Goal: Subscribe to service/newsletter

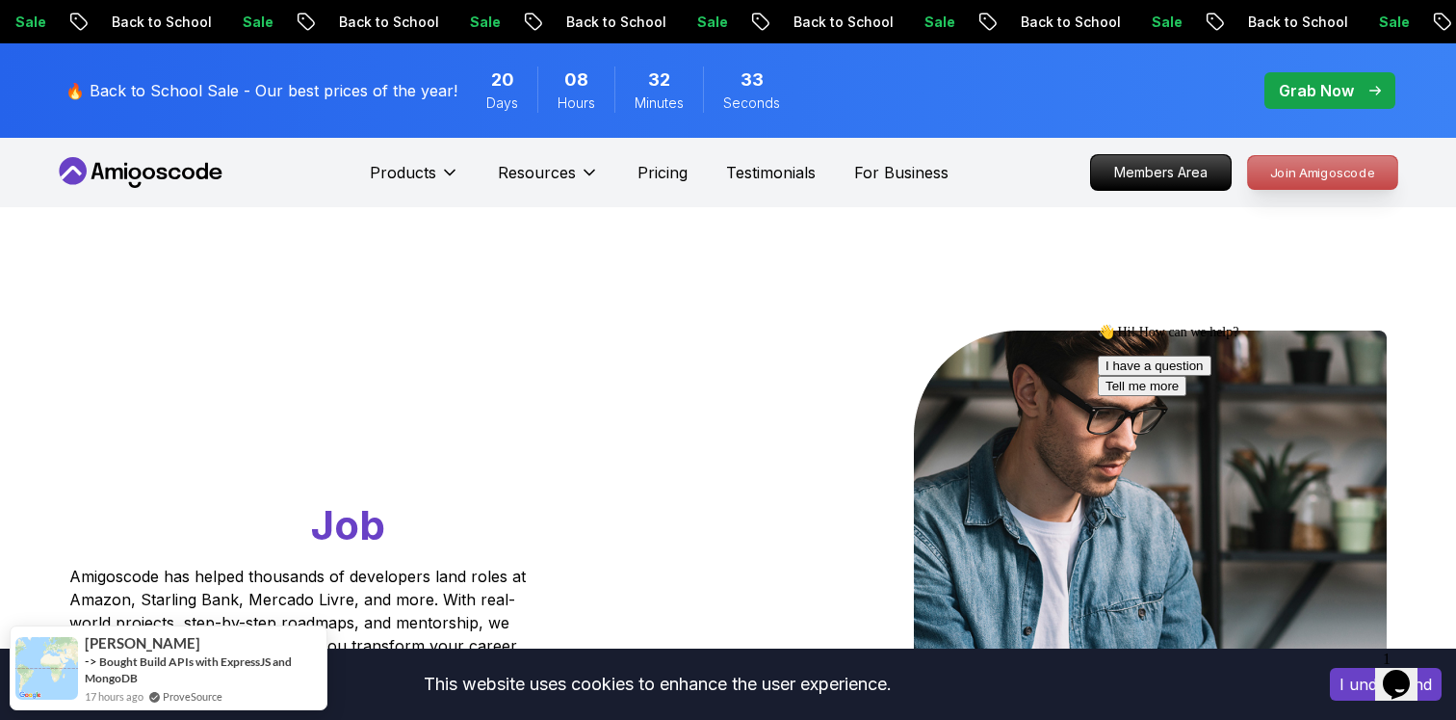
click at [1317, 170] on p "Join Amigoscode" at bounding box center [1322, 172] width 149 height 33
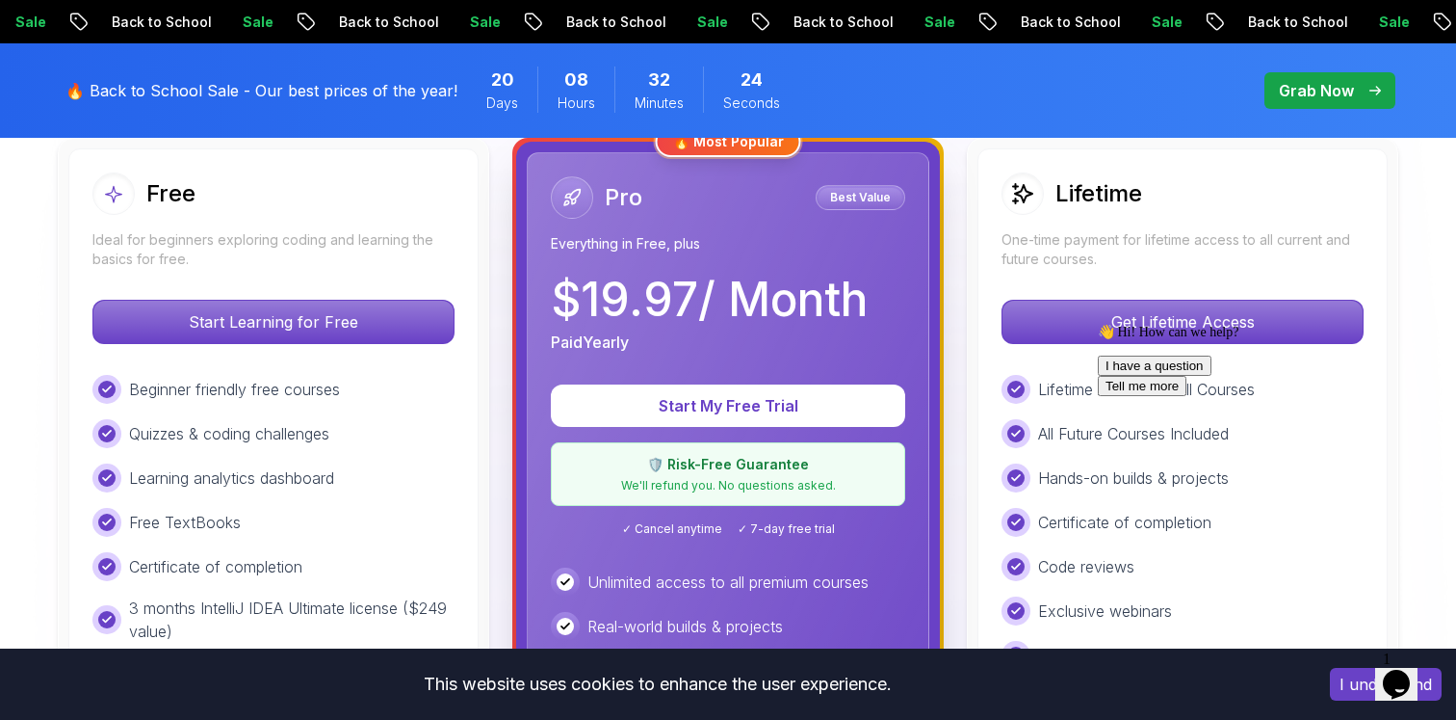
scroll to position [502, 0]
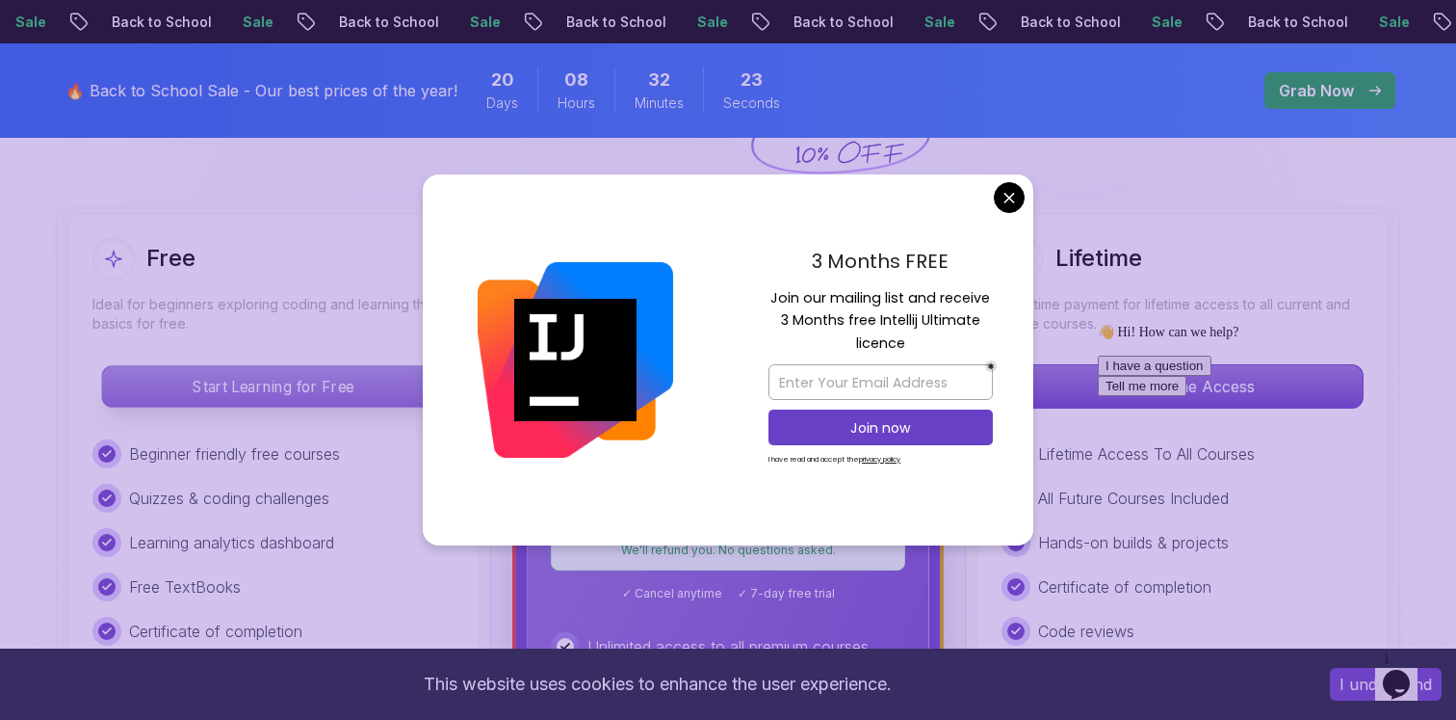
click at [380, 393] on p "Start Learning for Free" at bounding box center [273, 386] width 342 height 40
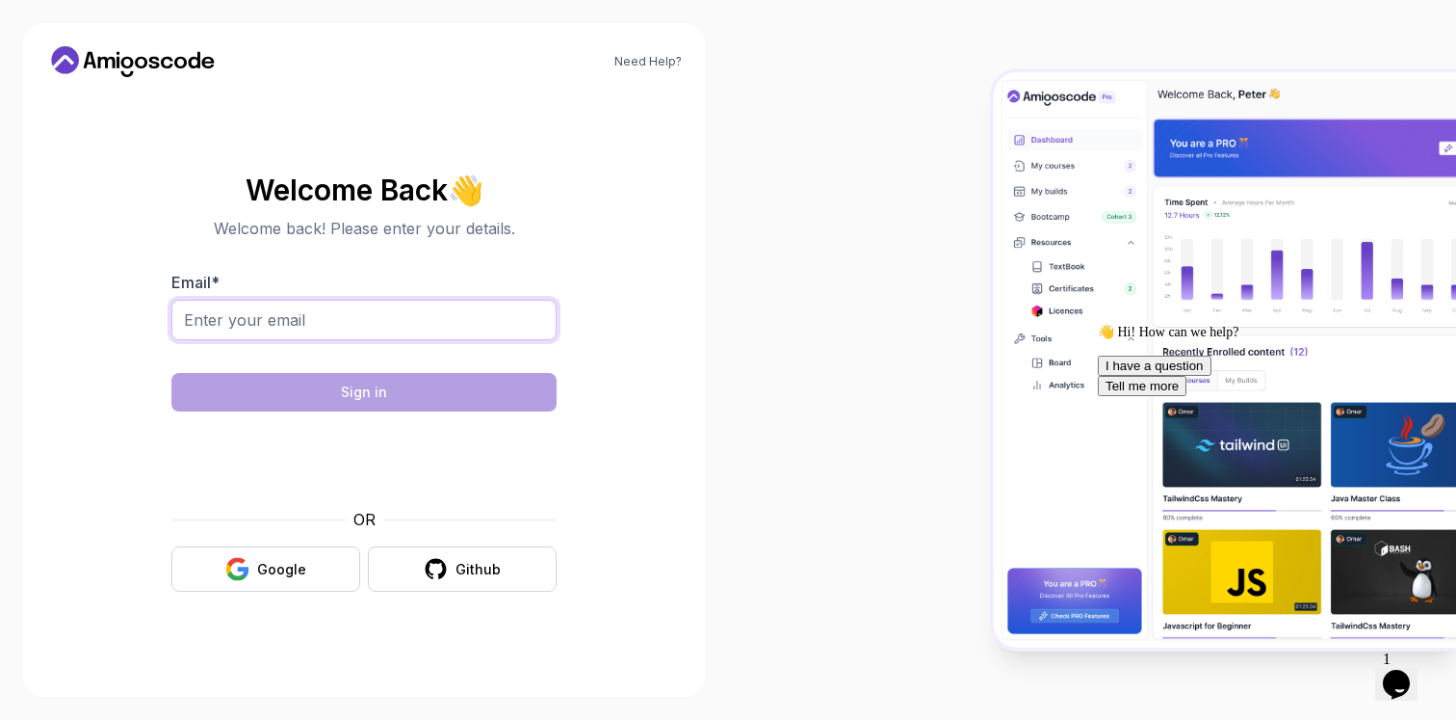
click at [358, 320] on input "Email *" at bounding box center [363, 320] width 385 height 40
type input "[EMAIL_ADDRESS][DOMAIN_NAME]"
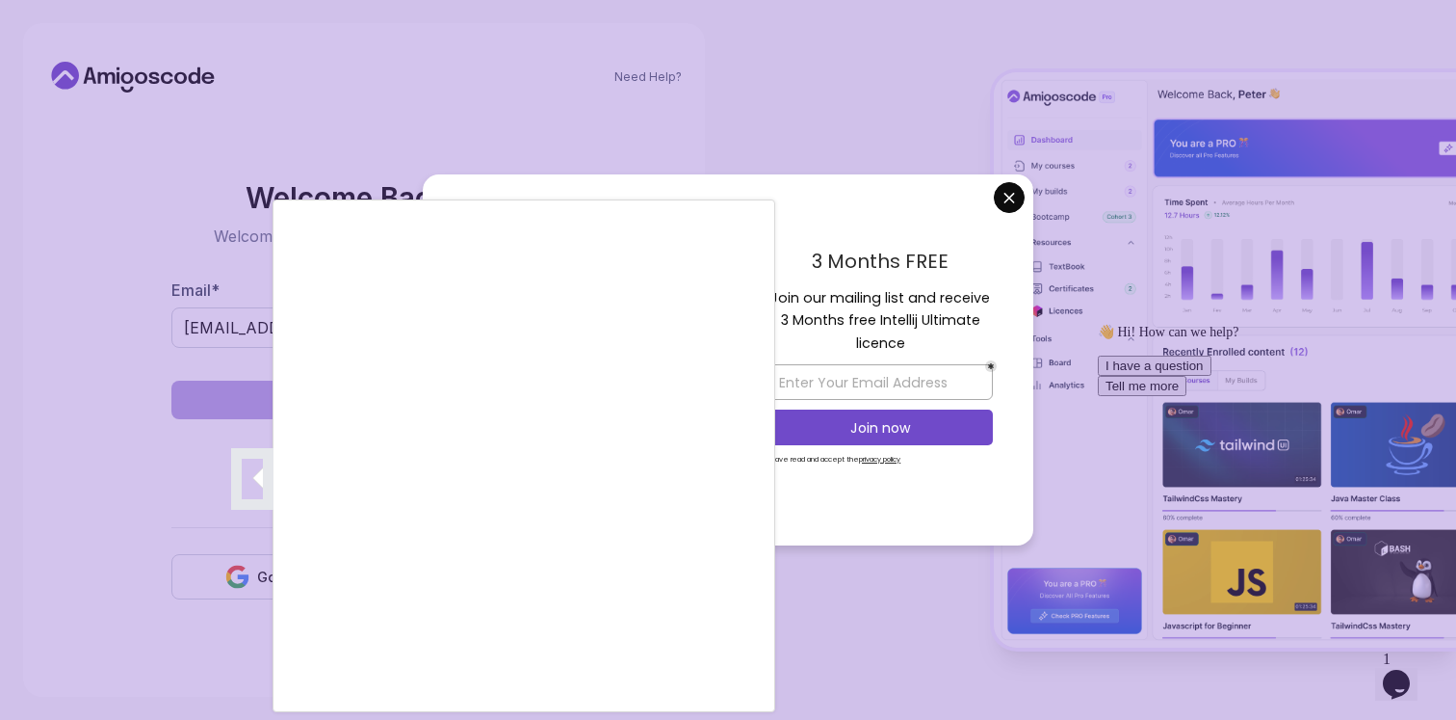
click at [812, 226] on div at bounding box center [728, 360] width 1456 height 720
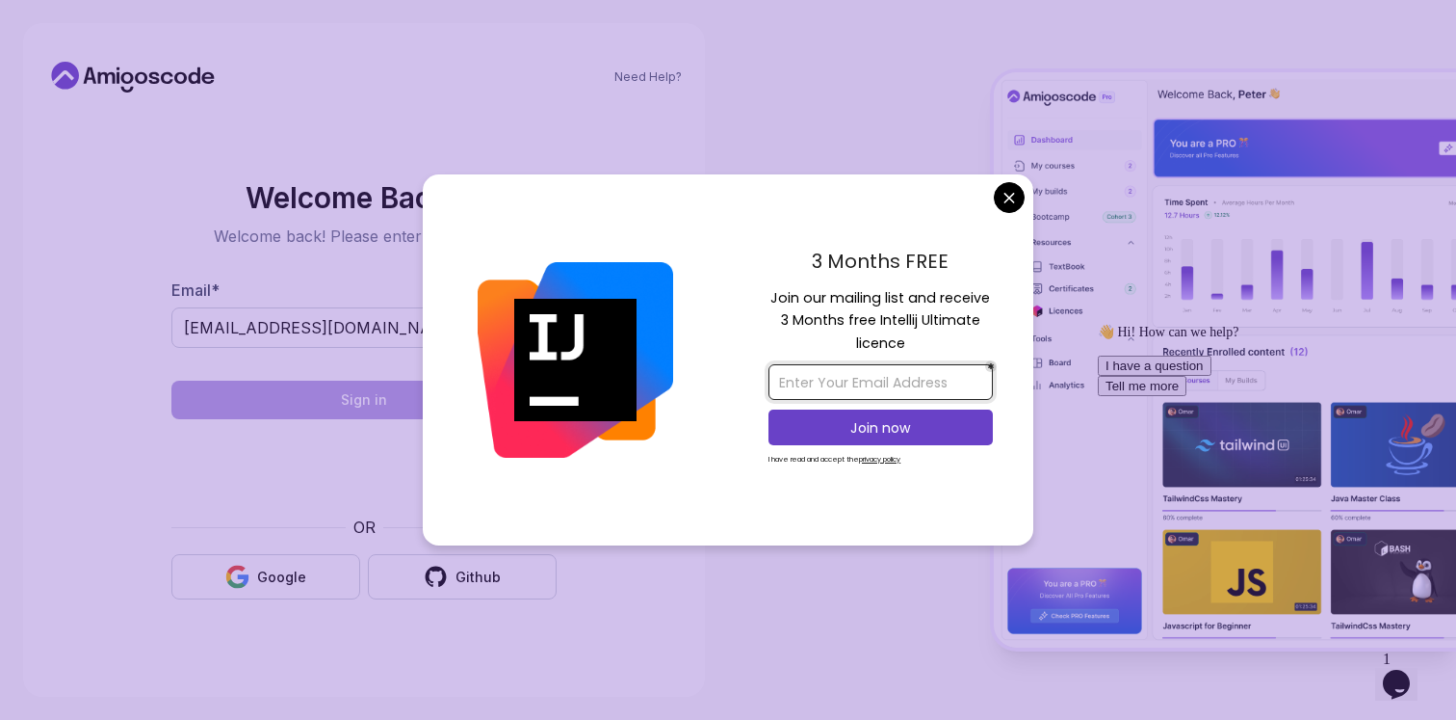
click at [827, 376] on input "email" at bounding box center [881, 382] width 224 height 36
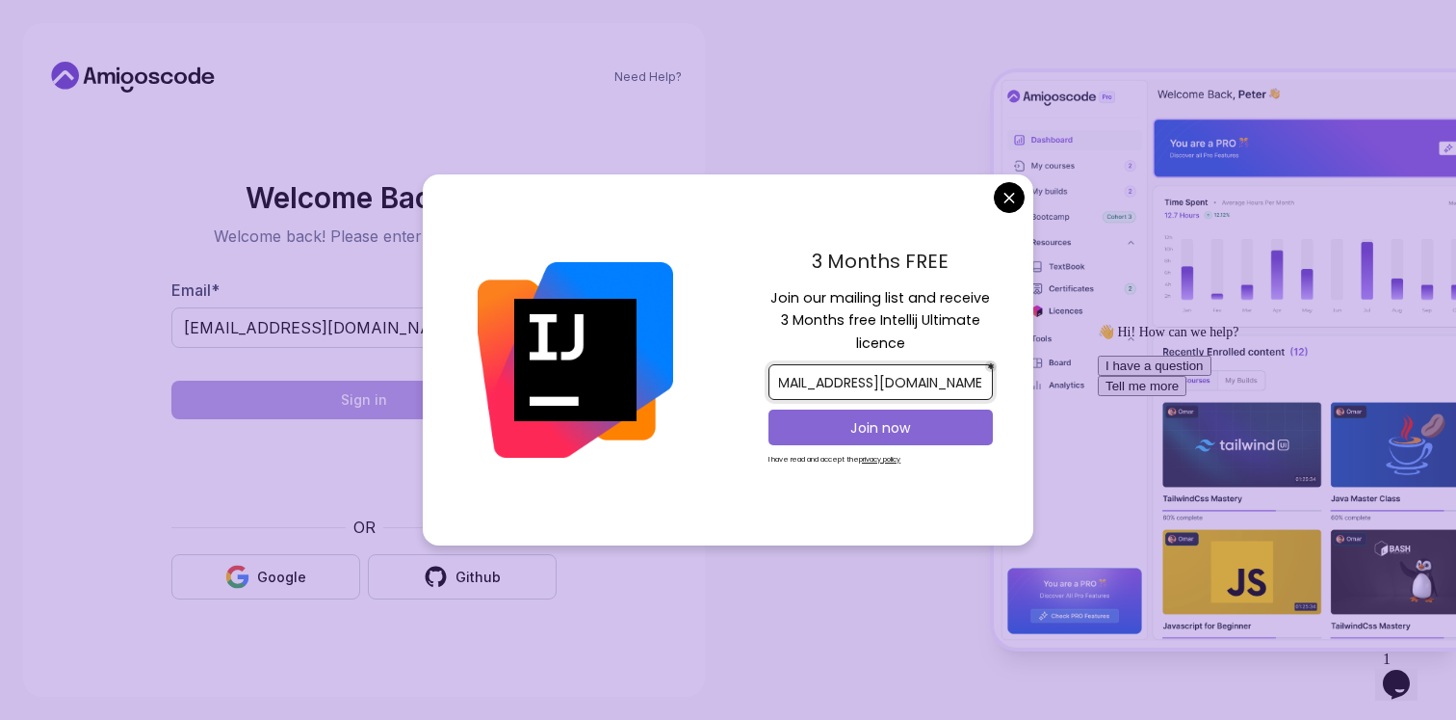
type input "[EMAIL_ADDRESS][DOMAIN_NAME]"
click at [872, 428] on p "Join now" at bounding box center [881, 427] width 182 height 19
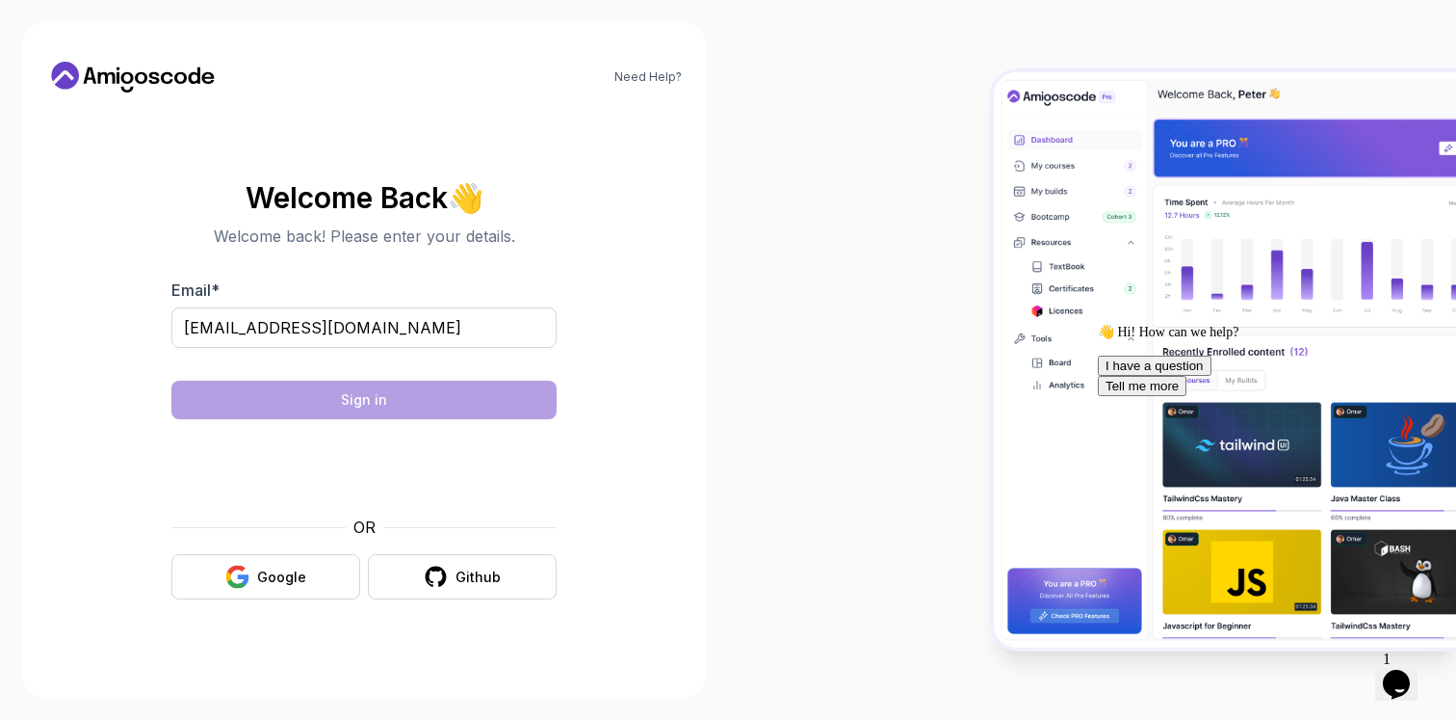
click at [875, 97] on body "Need Help? Welcome Back 👋 Welcome back! Please enter your details. Email * [EMA…" at bounding box center [728, 360] width 1456 height 720
click at [369, 329] on input "[EMAIL_ADDRESS][DOMAIN_NAME]" at bounding box center [363, 327] width 385 height 40
click at [699, 298] on div "Need Help? Welcome Back 👋 Welcome back! Please enter your details. Email * Sign…" at bounding box center [364, 359] width 682 height 673
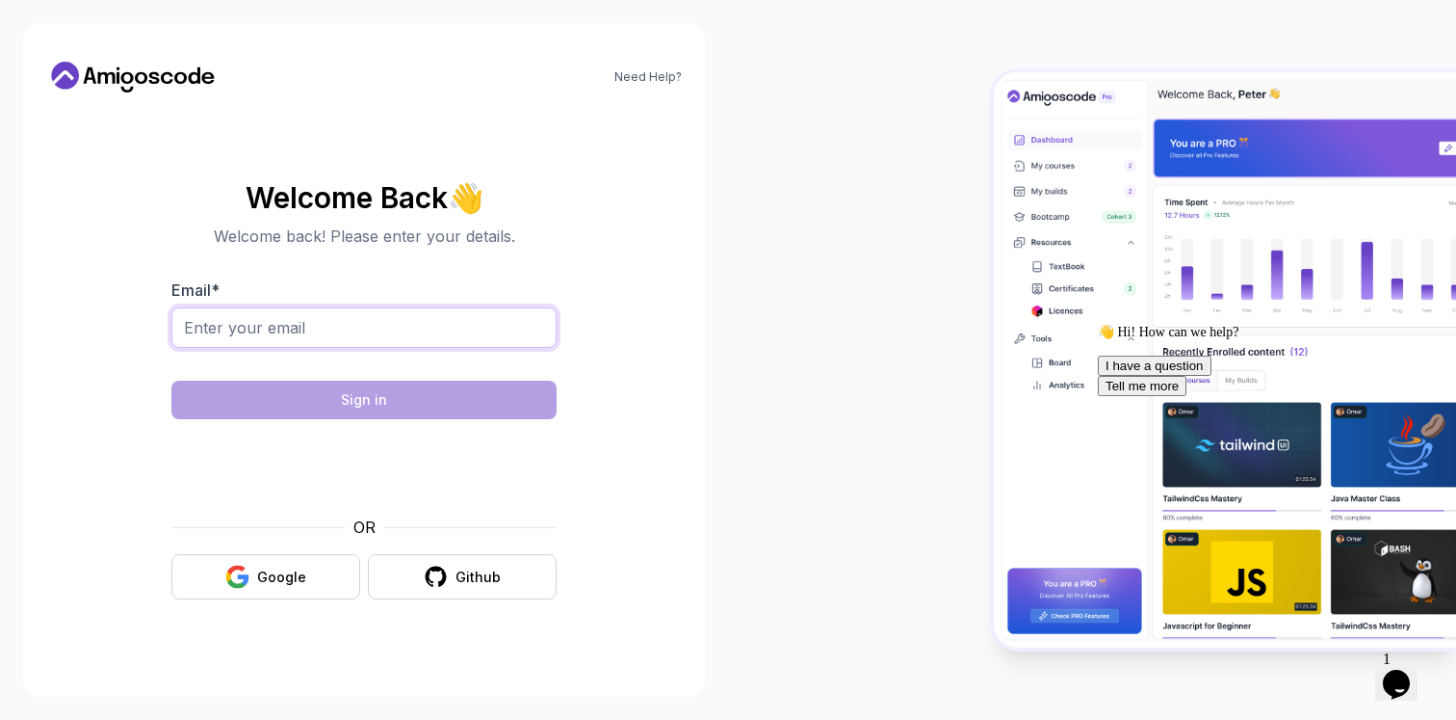
click at [359, 312] on input "Email *" at bounding box center [363, 327] width 385 height 40
paste input "[EMAIL_ADDRESS][DOMAIN_NAME]"
type input "[EMAIL_ADDRESS][DOMAIN_NAME]"
click at [360, 332] on input "[EMAIL_ADDRESS][DOMAIN_NAME]" at bounding box center [363, 327] width 385 height 40
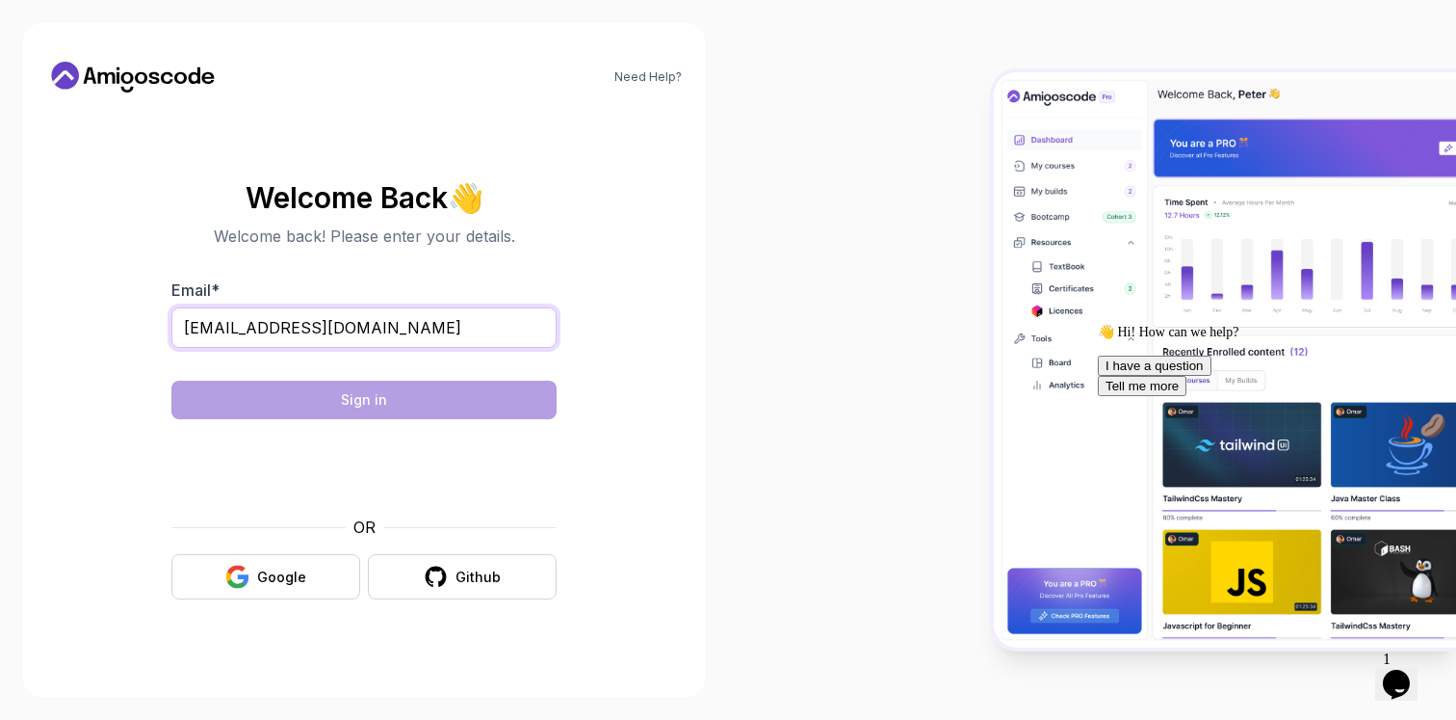
click at [360, 332] on input "[EMAIL_ADDRESS][DOMAIN_NAME]" at bounding box center [363, 327] width 385 height 40
click at [628, 275] on section "Welcome Back 👋 Welcome back! Please enter your details. Email * Sign in OR Goog…" at bounding box center [364, 391] width 636 height 456
click at [792, 335] on div at bounding box center [1092, 360] width 728 height 720
click at [691, 404] on div "Need Help? Welcome Back 👋 Welcome back! Please enter your details. Email * Sign…" at bounding box center [364, 359] width 682 height 673
click at [375, 317] on input "Email *" at bounding box center [363, 327] width 385 height 40
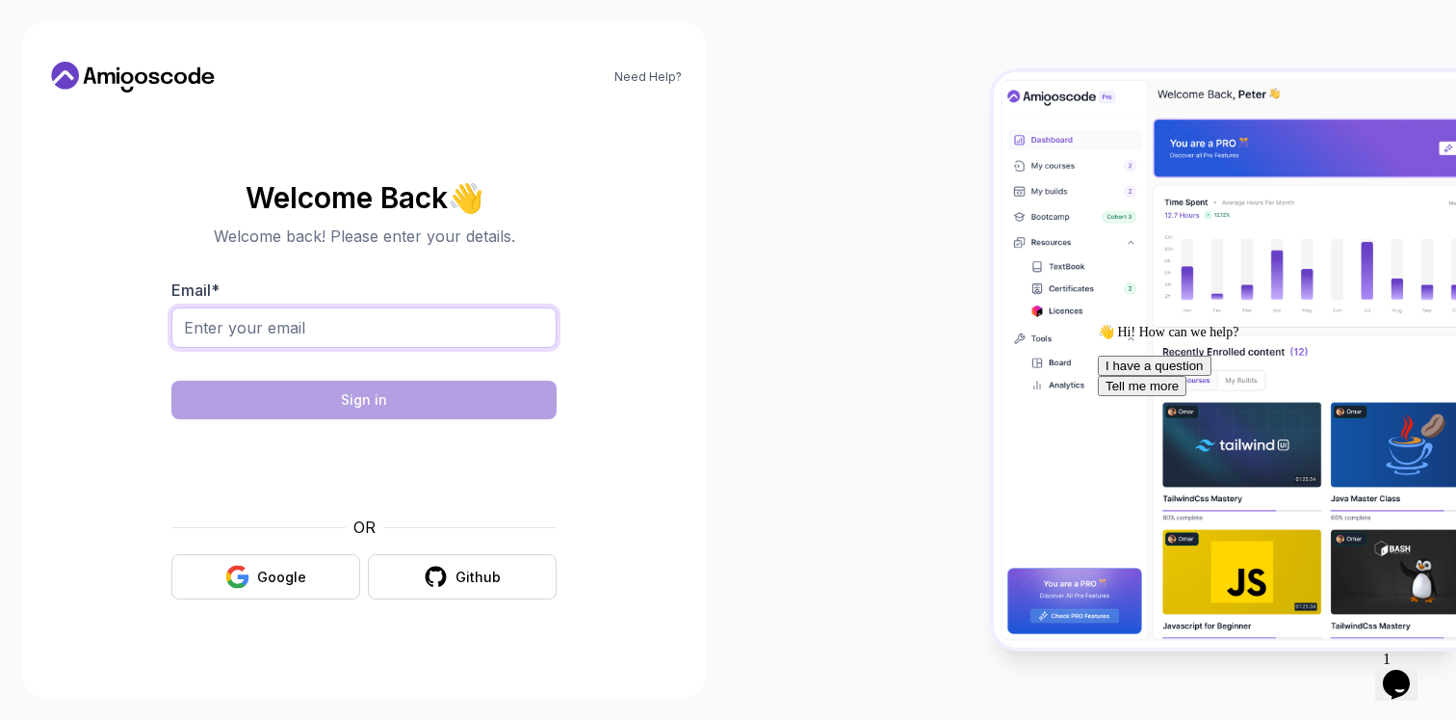
click at [380, 324] on input "Email *" at bounding box center [363, 327] width 385 height 40
type input "[EMAIL_ADDRESS][DOMAIN_NAME]"
click at [372, 328] on input "[EMAIL_ADDRESS][DOMAIN_NAME]" at bounding box center [363, 327] width 385 height 40
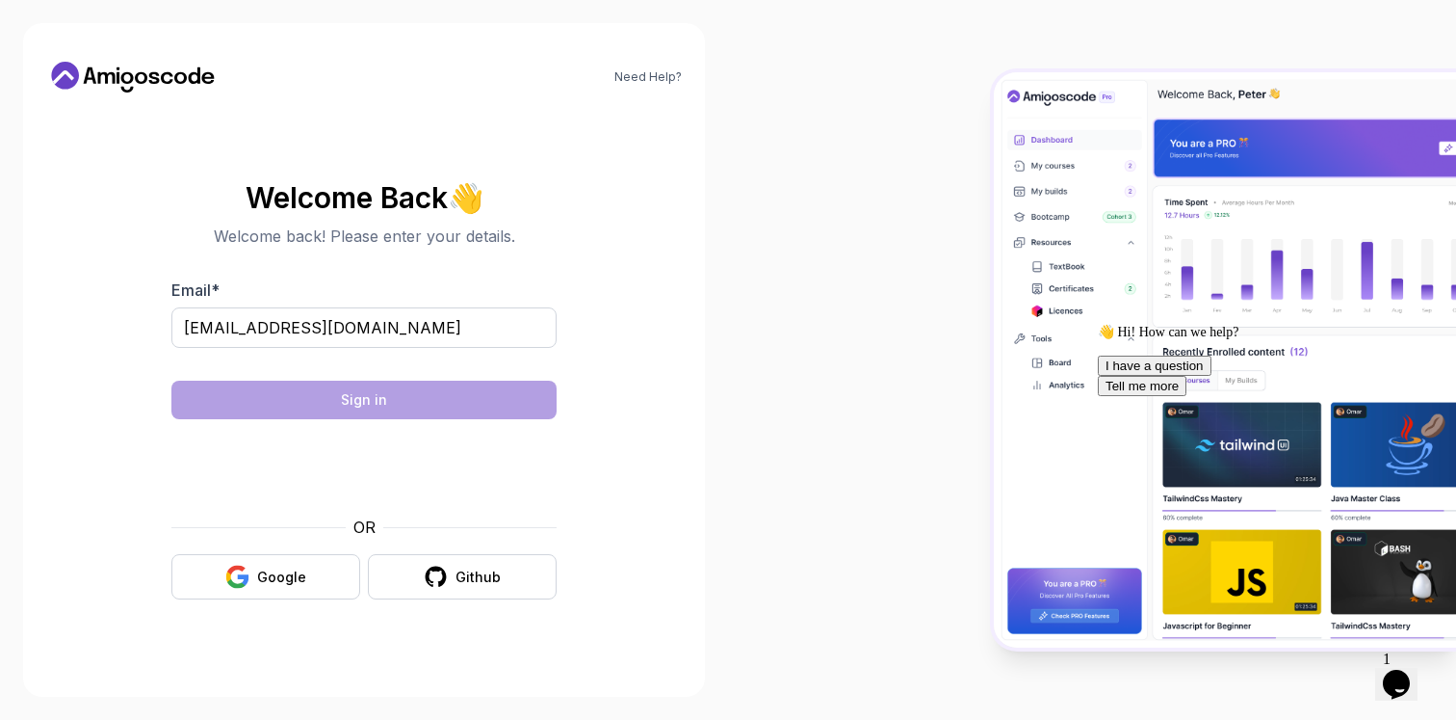
click at [631, 322] on section "Welcome Back 👋 Welcome back! Please enter your details. Email * [EMAIL_ADDRESS]…" at bounding box center [364, 391] width 636 height 456
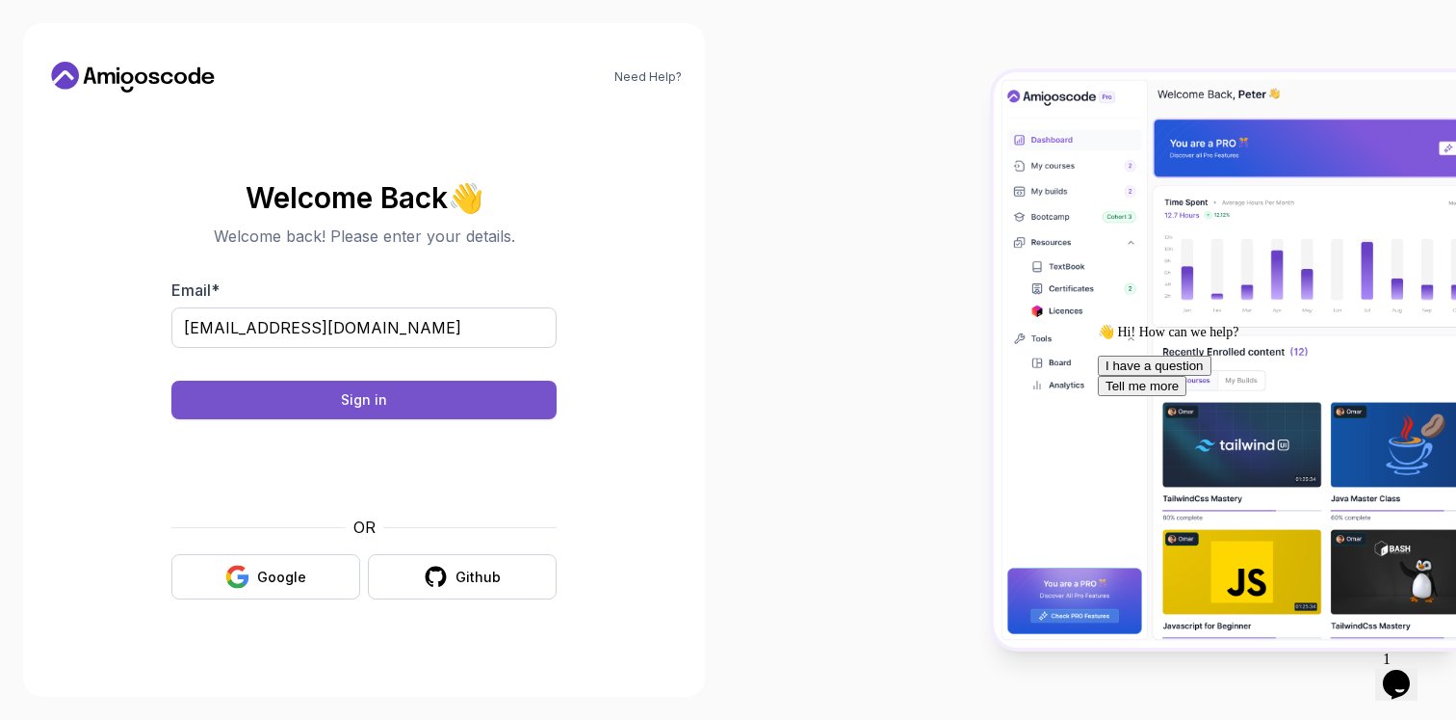
click at [435, 392] on button "Sign in" at bounding box center [363, 399] width 385 height 39
